Goal: Task Accomplishment & Management: Manage account settings

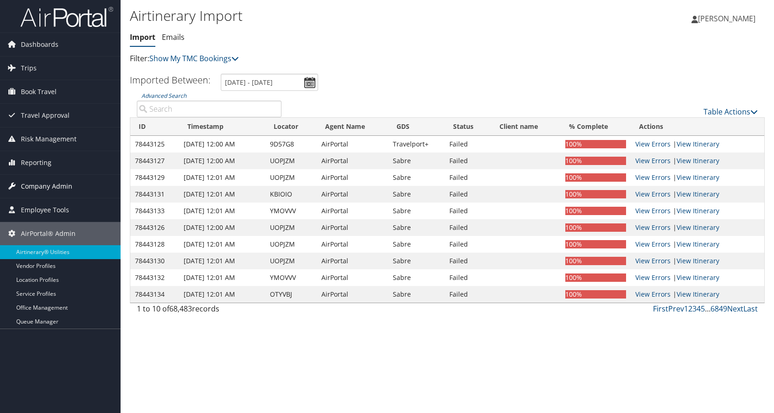
click at [46, 184] on span "Company Admin" at bounding box center [46, 186] width 51 height 23
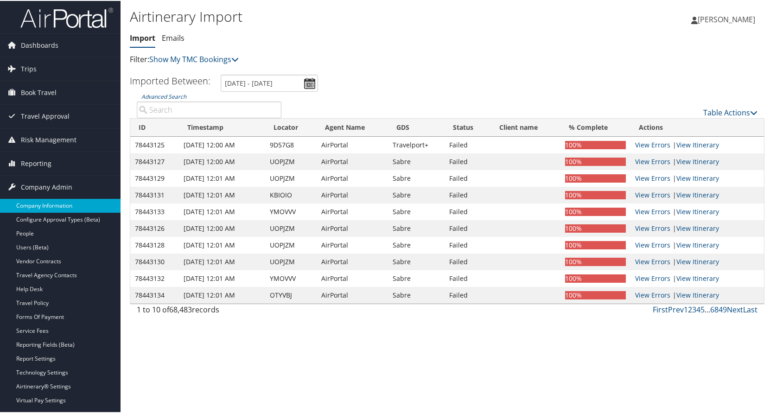
click at [41, 205] on link "Company Information" at bounding box center [60, 205] width 121 height 14
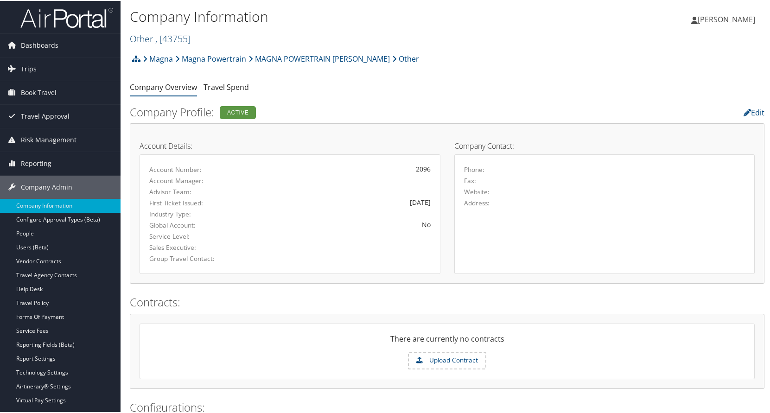
click at [144, 39] on link "Other , [ 43755 ]" at bounding box center [160, 38] width 61 height 13
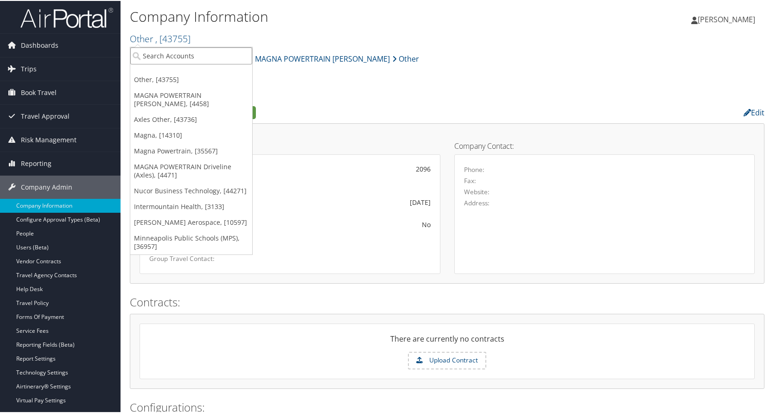
click at [152, 54] on input "search" at bounding box center [191, 54] width 122 height 17
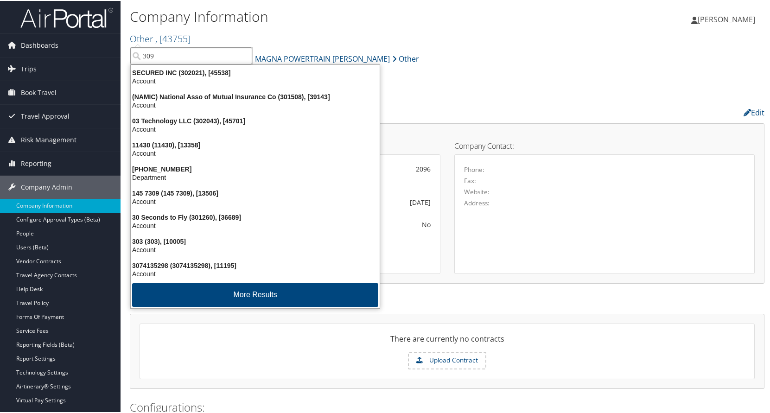
type input "3093"
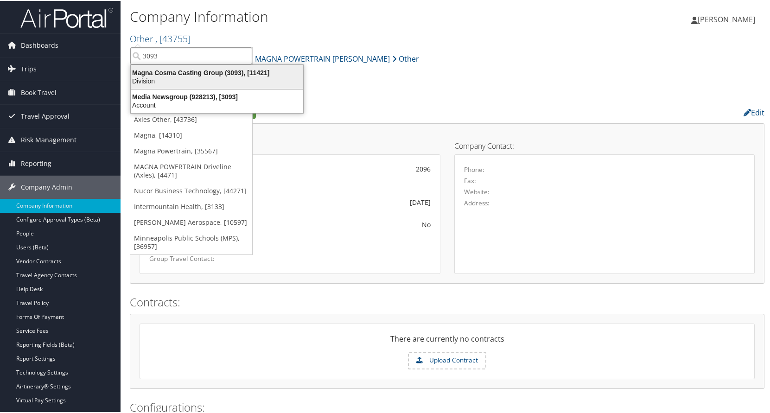
click at [173, 79] on div "Division" at bounding box center [217, 80] width 184 height 8
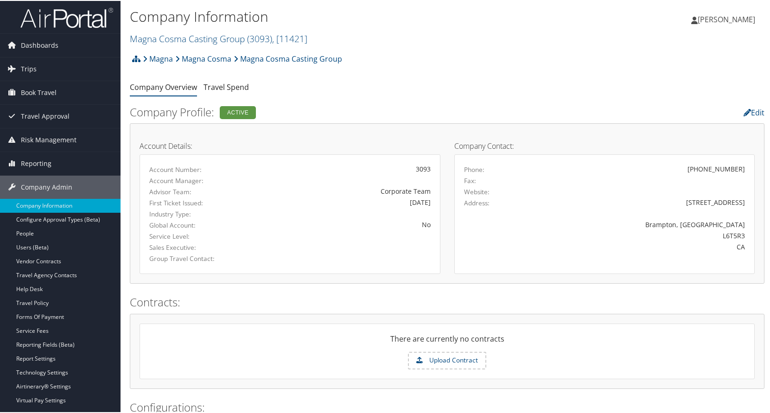
click at [693, 72] on div "Magna Magna Cosma Magna Cosma Casting Group Account Structure Magna (MAGNA) ACT…" at bounding box center [447, 61] width 635 height 25
